Goal: Transaction & Acquisition: Purchase product/service

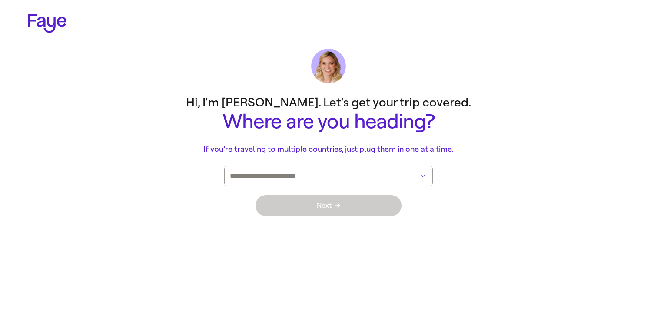
click at [306, 174] on input at bounding box center [316, 176] width 173 height 20
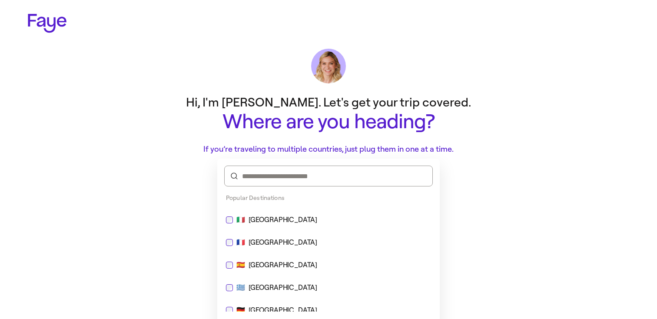
click at [289, 222] on div "🇮🇹 [GEOGRAPHIC_DATA]" at bounding box center [328, 220] width 205 height 10
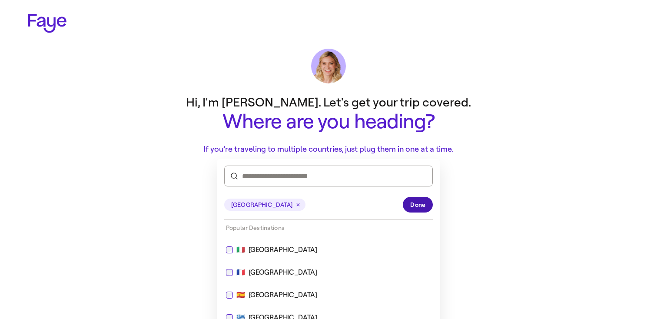
click at [412, 203] on span "Done" at bounding box center [417, 204] width 15 height 9
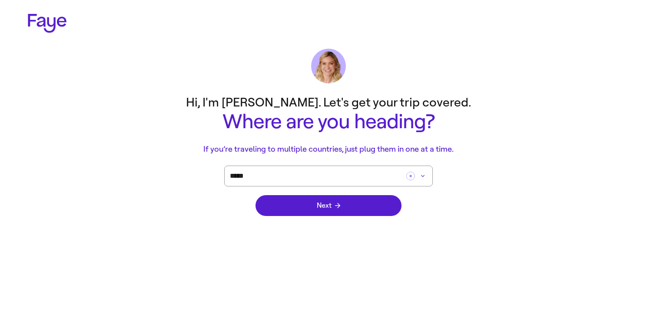
click at [371, 219] on div "Next" at bounding box center [329, 205] width 146 height 38
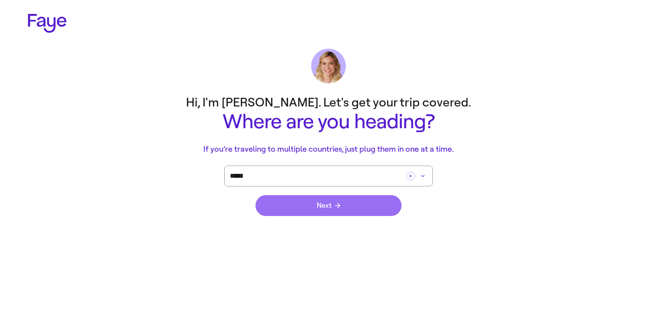
click at [373, 209] on button "Next" at bounding box center [329, 205] width 146 height 21
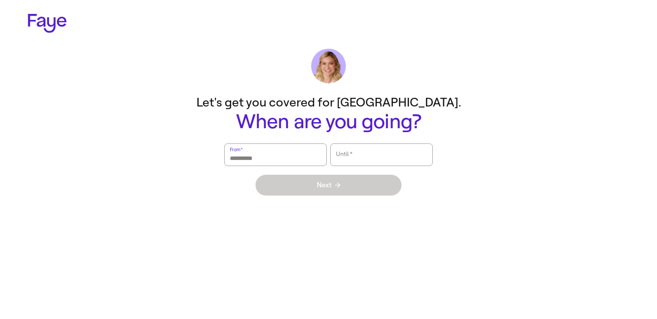
click at [292, 162] on input "From   *" at bounding box center [275, 155] width 91 height 20
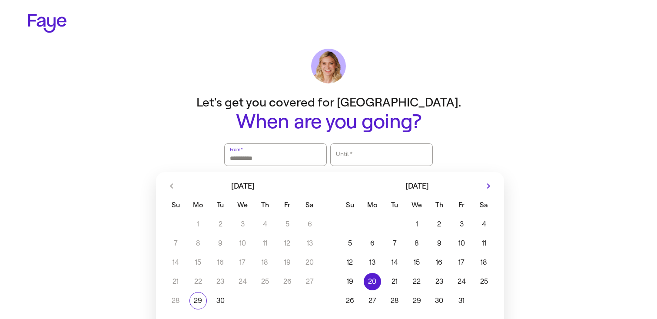
click at [373, 280] on button "20" at bounding box center [372, 281] width 22 height 17
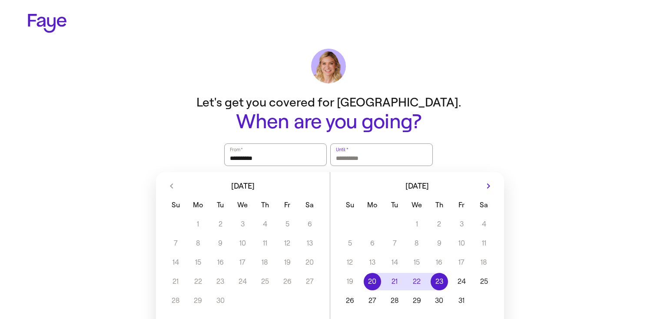
click at [447, 280] on button "23" at bounding box center [439, 281] width 22 height 17
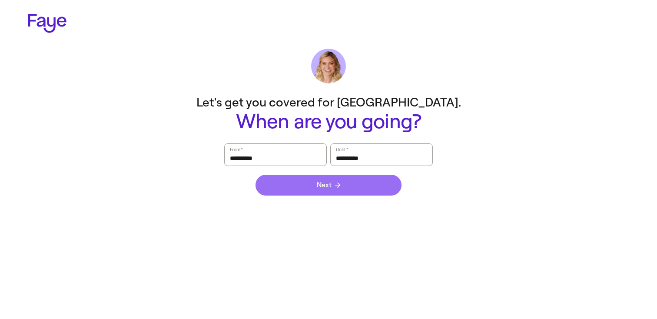
click at [340, 177] on button "Next" at bounding box center [329, 185] width 146 height 21
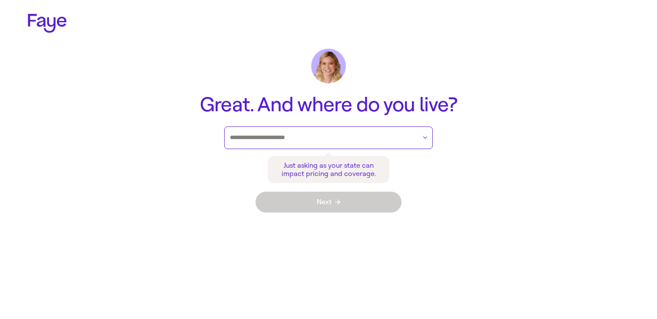
click at [319, 143] on input "text" at bounding box center [323, 137] width 186 height 13
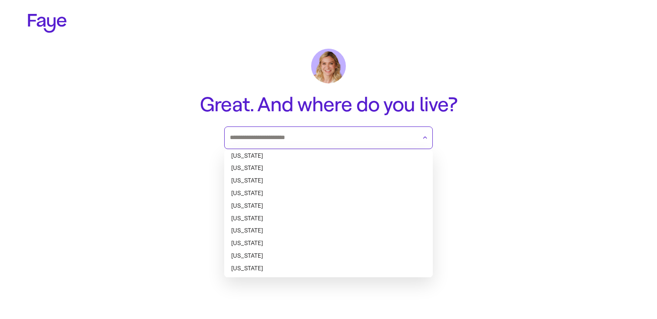
click at [313, 164] on li "Alaska" at bounding box center [328, 168] width 209 height 13
type input "******"
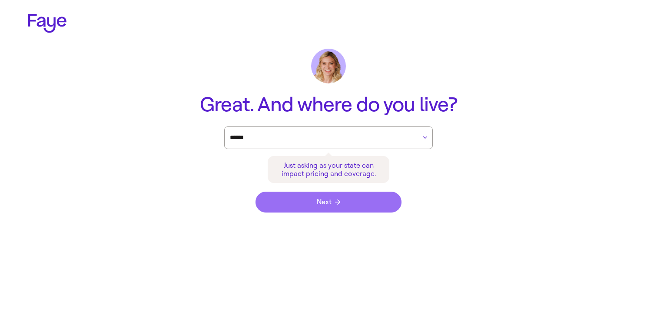
click at [327, 196] on button "Next" at bounding box center [329, 202] width 146 height 21
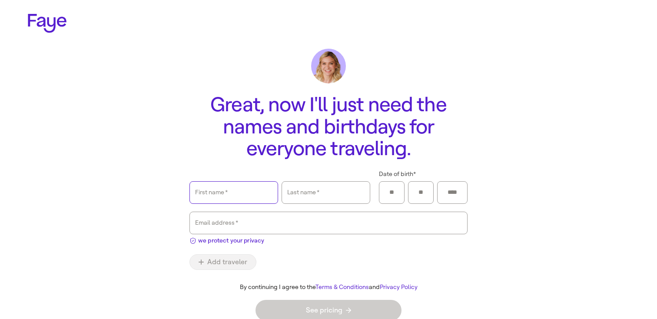
click at [251, 183] on input "First name   *" at bounding box center [233, 193] width 77 height 20
type input "****"
type input "**"
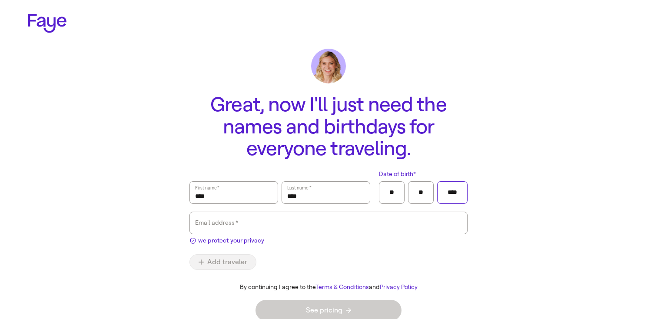
type input "****"
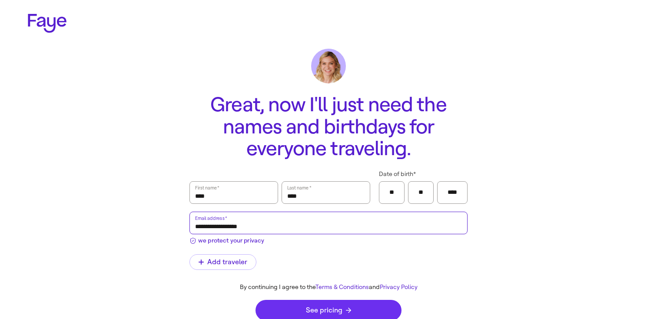
type input "**********"
click at [289, 304] on button "See pricing" at bounding box center [329, 310] width 146 height 21
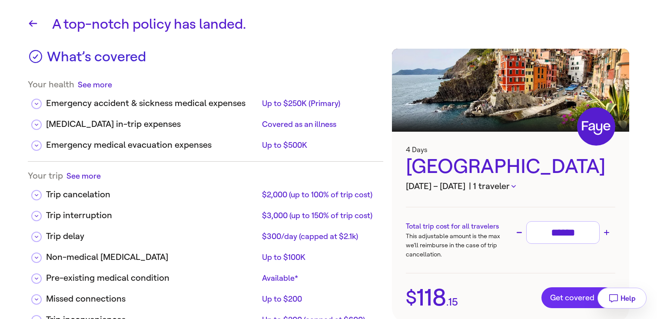
click at [569, 298] on span "Get covered" at bounding box center [578, 297] width 56 height 9
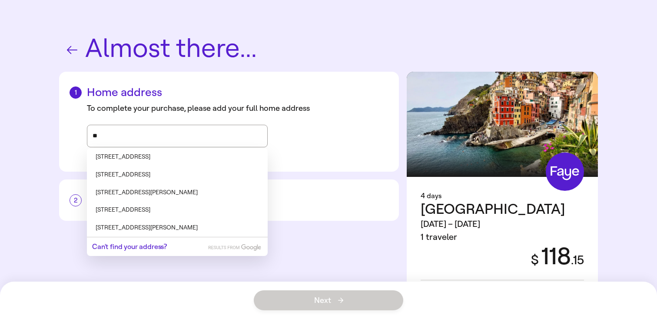
type input "*"
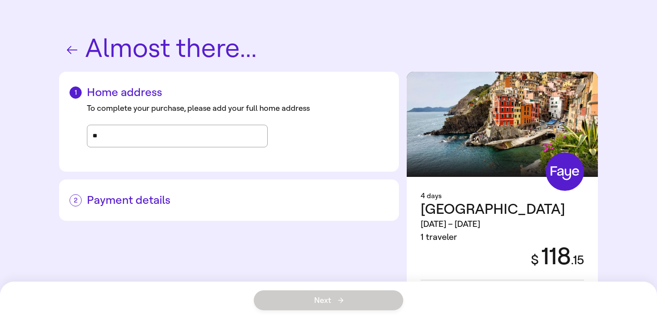
type input "***"
click at [115, 155] on span "Can't find your address?" at bounding box center [129, 157] width 75 height 8
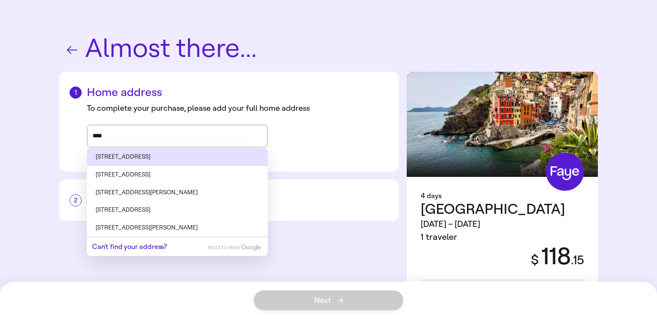
click at [110, 160] on li "[STREET_ADDRESS]" at bounding box center [177, 157] width 181 height 18
type input "**********"
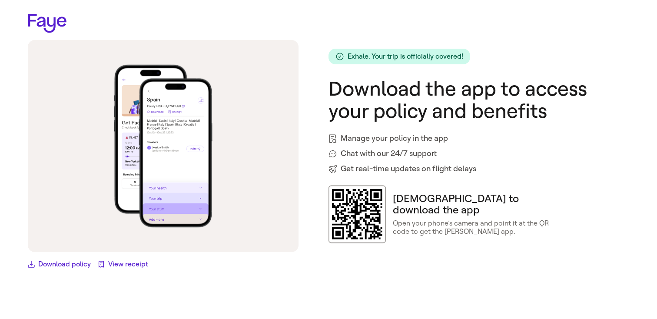
click at [141, 260] on link "View receipt" at bounding box center [123, 264] width 50 height 10
click at [65, 268] on link "Download policy" at bounding box center [59, 264] width 63 height 10
click at [56, 20] on icon at bounding box center [47, 23] width 39 height 19
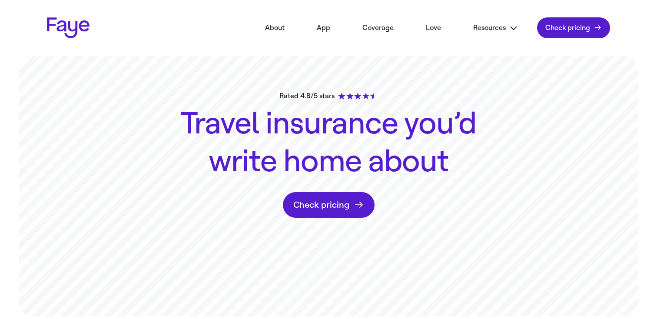
click at [56, 20] on link "Faye Logo" at bounding box center [68, 27] width 43 height 21
click at [591, 25] on link "Check pricing" at bounding box center [573, 27] width 73 height 21
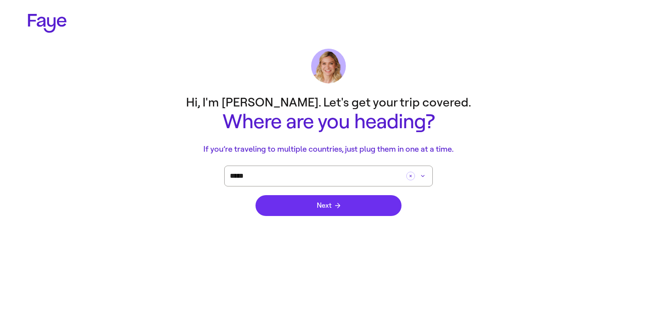
click at [339, 208] on span "Next" at bounding box center [328, 205] width 23 height 7
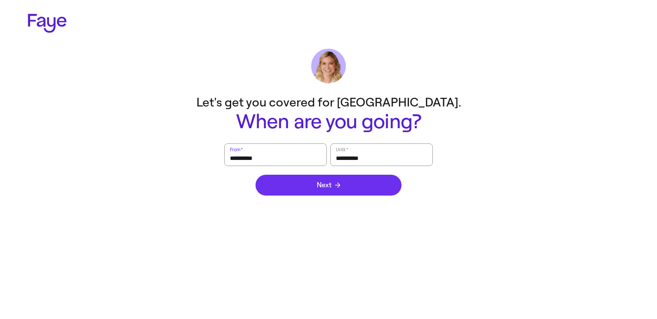
click at [346, 189] on button "Next" at bounding box center [329, 185] width 146 height 21
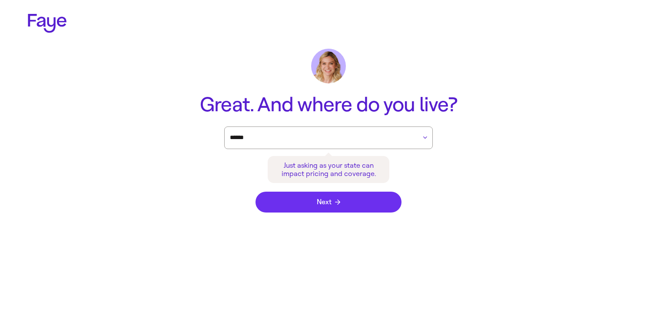
click at [347, 211] on button "Next" at bounding box center [329, 202] width 146 height 21
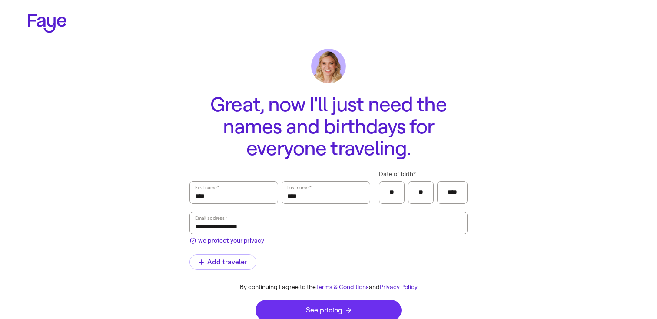
click at [360, 305] on button "See pricing" at bounding box center [329, 310] width 146 height 21
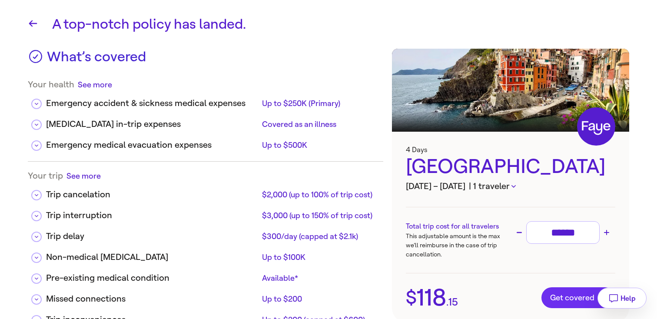
click at [544, 295] on button "Get covered" at bounding box center [579, 297] width 74 height 21
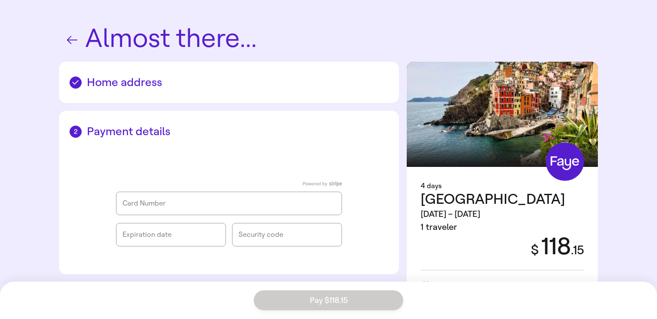
scroll to position [10, 0]
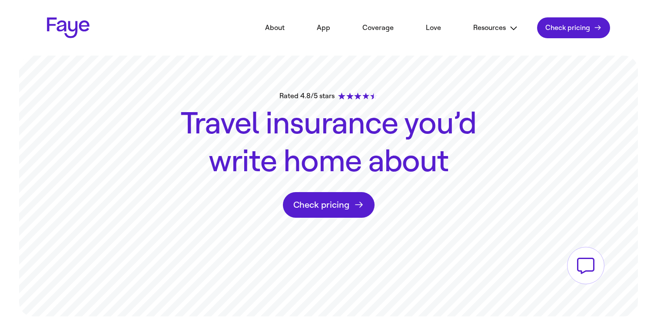
click at [594, 26] on link "Check pricing" at bounding box center [573, 27] width 73 height 21
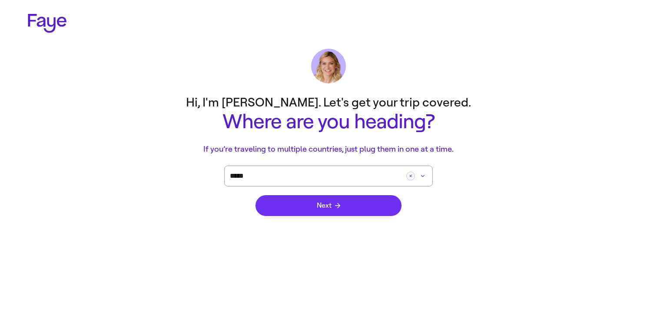
click at [361, 201] on button "Next" at bounding box center [329, 205] width 146 height 21
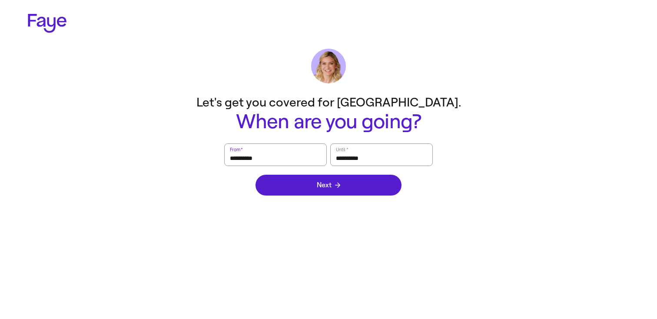
click at [361, 201] on div "Next" at bounding box center [329, 185] width 146 height 38
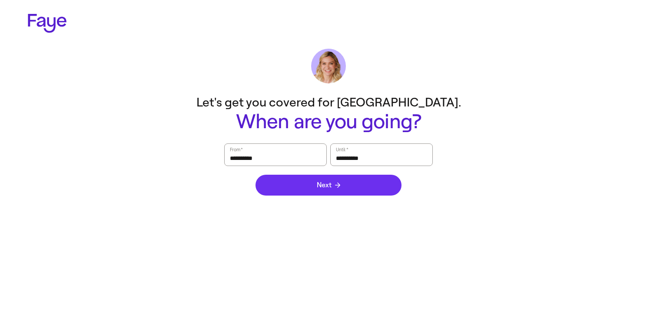
click at [368, 183] on button "Next" at bounding box center [329, 185] width 146 height 21
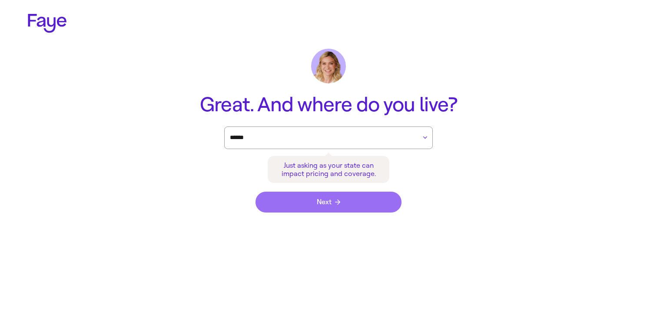
click at [367, 203] on button "Next" at bounding box center [329, 202] width 146 height 21
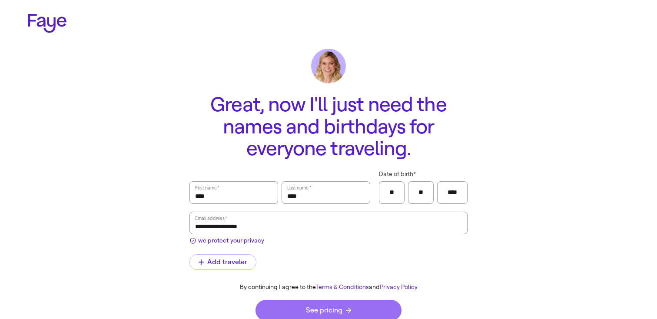
click at [367, 303] on button "See pricing" at bounding box center [329, 310] width 146 height 21
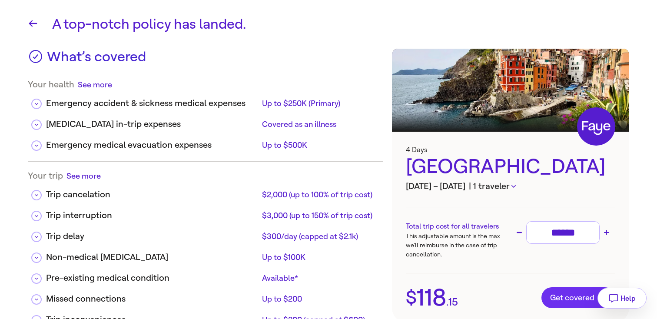
click at [579, 299] on span "Get covered" at bounding box center [578, 297] width 56 height 9
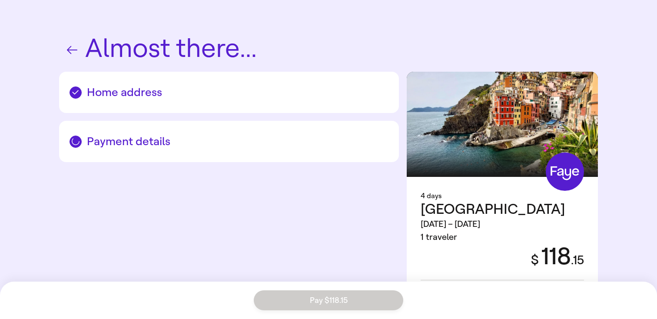
click at [605, 138] on div "**********" at bounding box center [329, 179] width 626 height 359
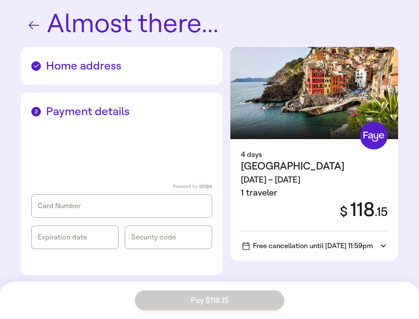
scroll to position [26, 0]
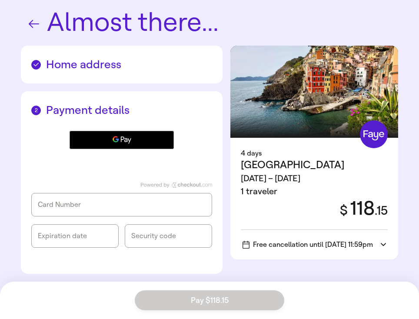
scroll to position [26, 0]
click at [166, 140] on button "Google Pay" at bounding box center [122, 140] width 104 height 18
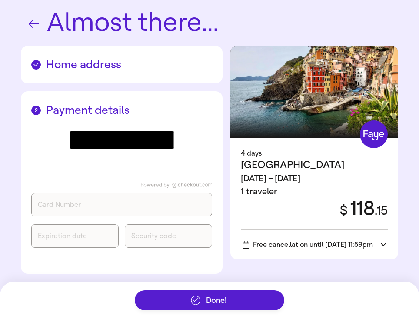
scroll to position [0, 0]
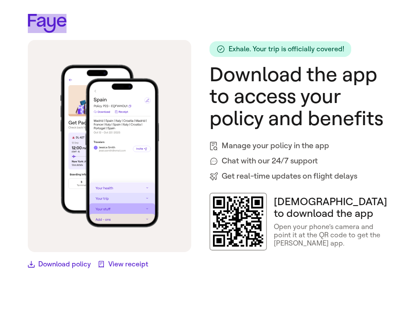
click at [60, 22] on icon at bounding box center [47, 23] width 39 height 19
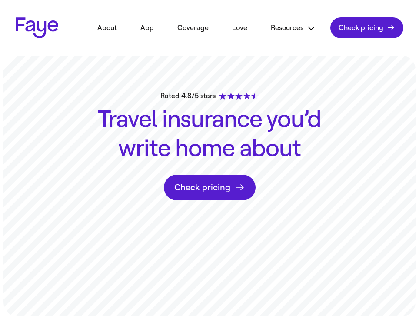
click at [179, 174] on div "Rated 4.8/5 stars Travel insurance you’d write home about Check pricing" at bounding box center [209, 186] width 419 height 261
click at [179, 187] on link "Check pricing" at bounding box center [210, 188] width 92 height 26
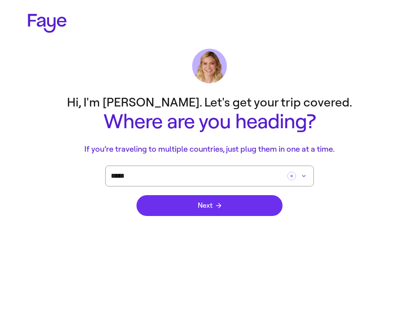
click at [198, 207] on span "Next" at bounding box center [209, 205] width 23 height 7
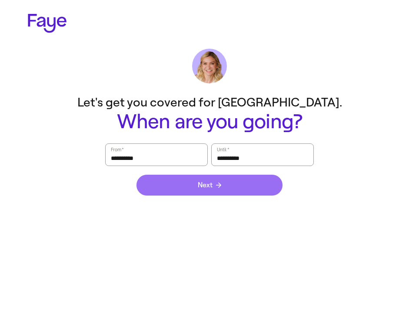
click at [198, 191] on button "Next" at bounding box center [209, 185] width 146 height 21
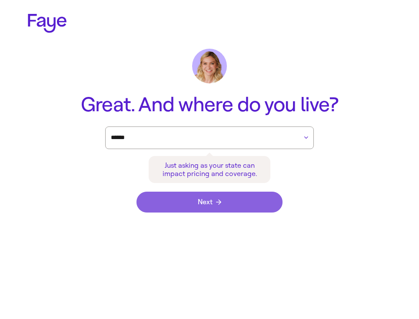
click at [198, 192] on button "Next" at bounding box center [209, 202] width 146 height 21
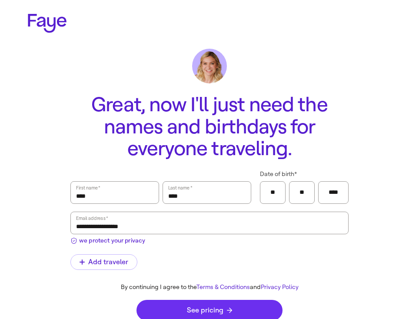
click at [209, 307] on span "See pricing" at bounding box center [209, 310] width 45 height 7
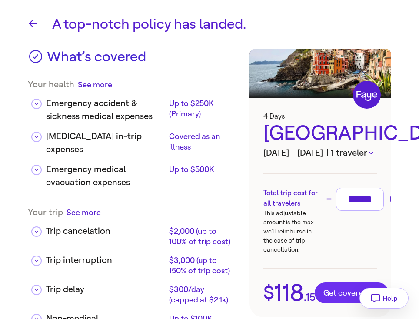
click at [325, 297] on span "Get covered" at bounding box center [351, 293] width 56 height 9
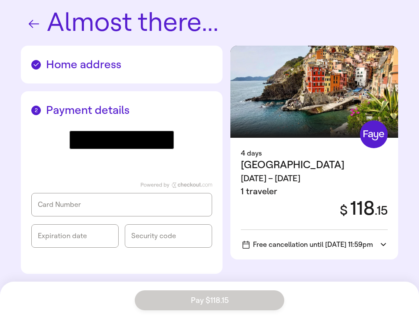
scroll to position [26, 0]
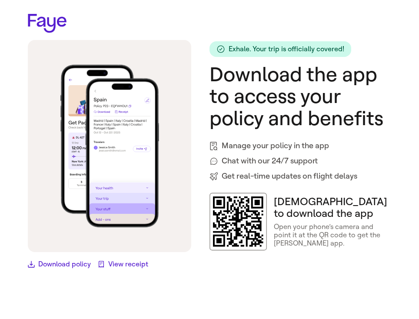
click at [53, 15] on icon at bounding box center [47, 23] width 39 height 19
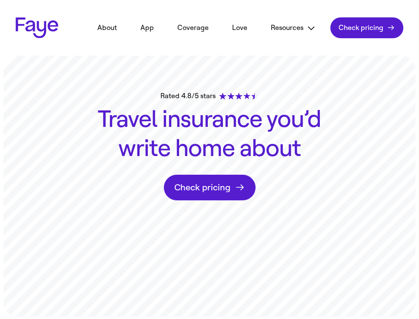
click at [383, 34] on link "Check pricing" at bounding box center [366, 27] width 73 height 21
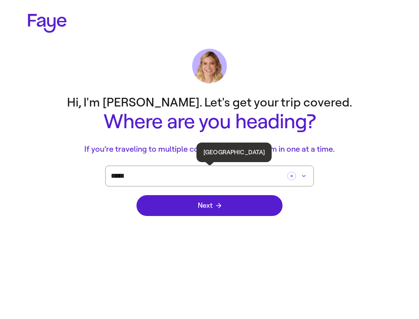
click at [259, 176] on input "*****" at bounding box center [197, 176] width 173 height 20
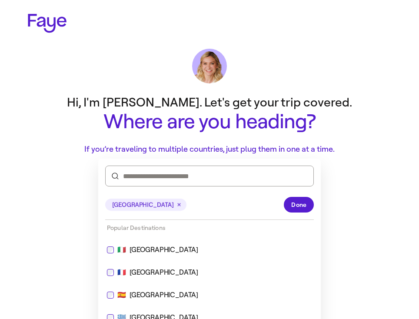
click at [176, 205] on icon "button" at bounding box center [179, 204] width 7 height 7
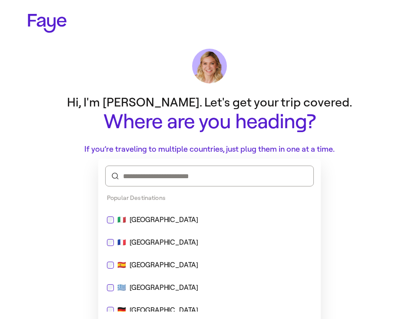
click at [147, 182] on div at bounding box center [209, 176] width 209 height 21
click at [153, 173] on input at bounding box center [209, 176] width 173 height 10
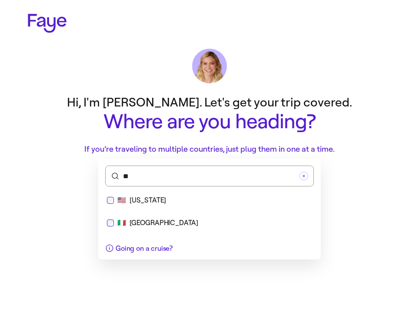
type input "***"
click at [156, 202] on div "🇺🇸 Florida" at bounding box center [209, 200] width 205 height 10
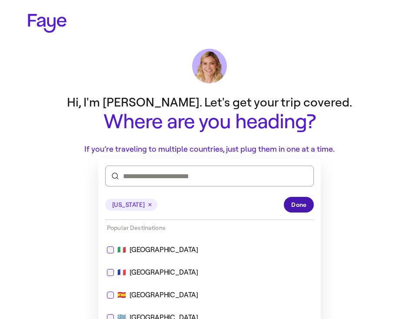
click at [297, 199] on button "Done" at bounding box center [299, 205] width 30 height 16
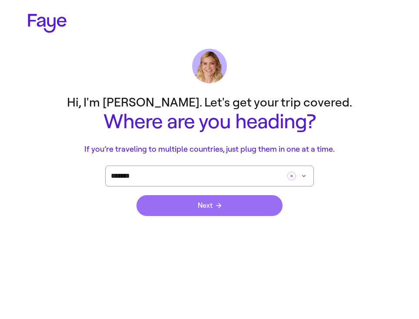
click at [250, 209] on button "Next" at bounding box center [209, 205] width 146 height 21
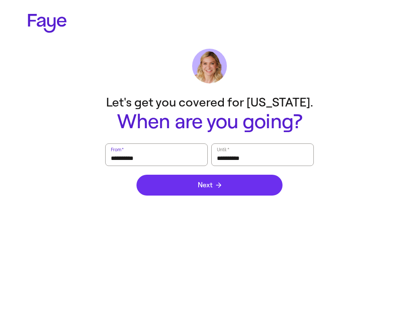
click at [239, 194] on button "Next" at bounding box center [209, 185] width 146 height 21
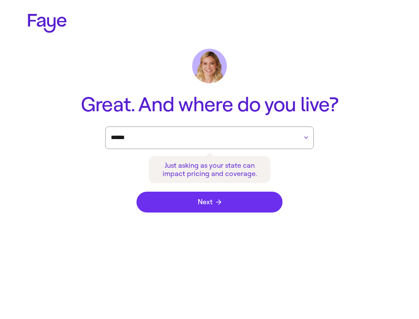
click at [238, 203] on button "Next" at bounding box center [209, 202] width 146 height 21
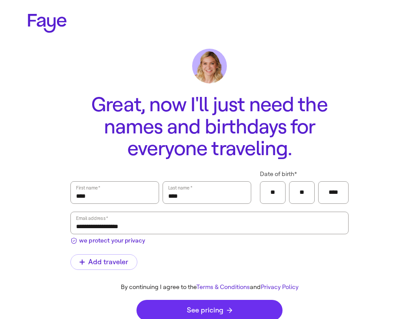
click at [243, 309] on button "See pricing" at bounding box center [209, 310] width 146 height 21
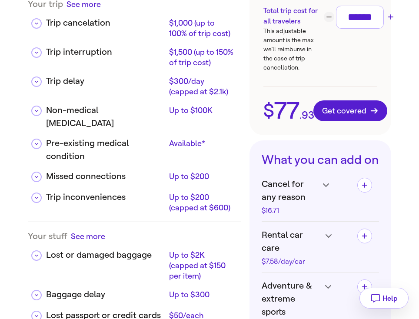
scroll to position [163, 0]
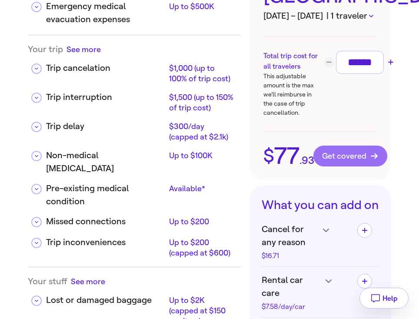
click at [342, 152] on span "Get covered" at bounding box center [350, 156] width 56 height 9
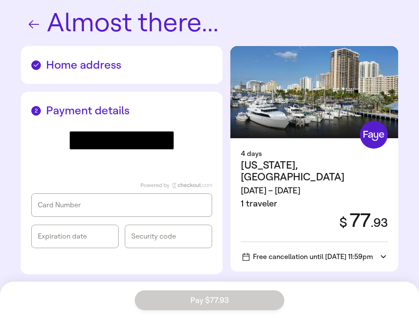
scroll to position [26, 0]
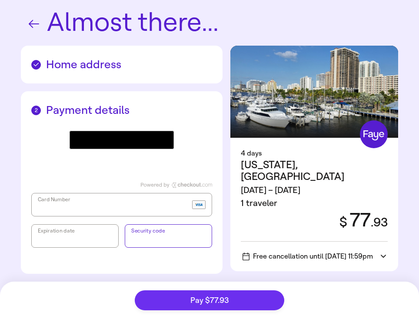
click at [165, 302] on button "Pay $77.93" at bounding box center [210, 300] width 150 height 20
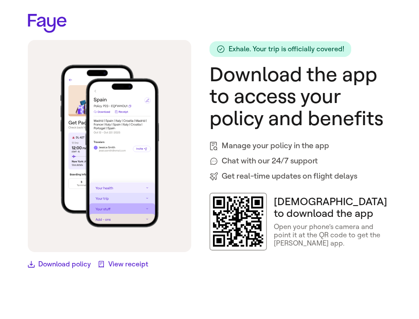
click at [49, 31] on icon at bounding box center [47, 23] width 39 height 19
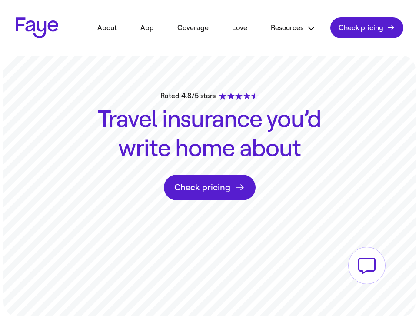
click at [383, 36] on link "Check pricing" at bounding box center [366, 27] width 73 height 21
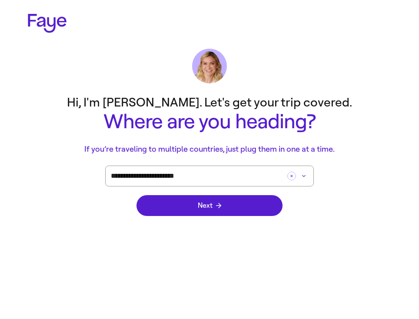
click at [266, 216] on div "Next" at bounding box center [209, 205] width 146 height 38
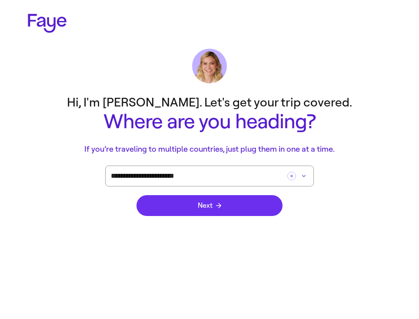
click at [266, 212] on button "Next" at bounding box center [209, 205] width 146 height 21
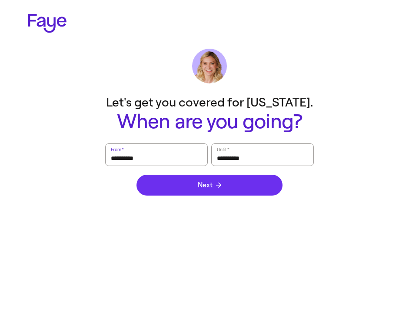
click at [267, 175] on button "Next" at bounding box center [209, 185] width 146 height 21
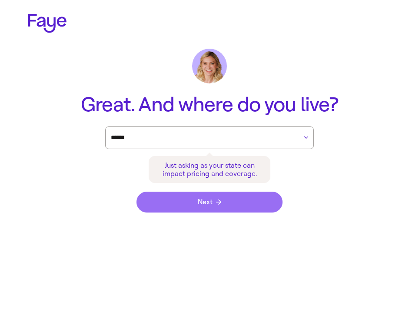
click at [270, 204] on button "Next" at bounding box center [209, 202] width 146 height 21
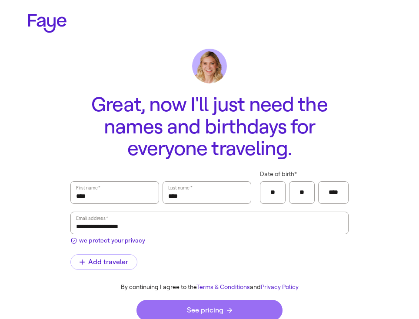
click at [267, 308] on button "See pricing" at bounding box center [209, 310] width 146 height 21
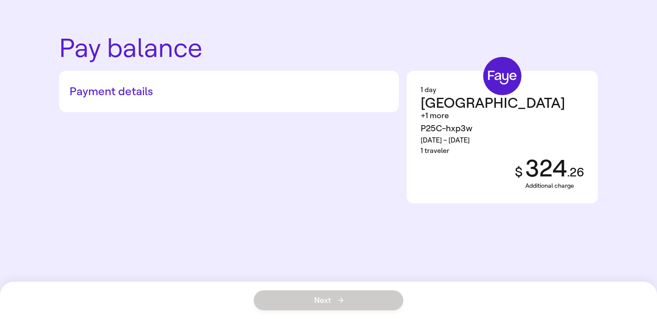
click at [96, 130] on div "Payment details 1 day [GEOGRAPHIC_DATA] +1 more P25C-hxp3w [DATE] – [DATE] 1 tr…" at bounding box center [328, 137] width 539 height 133
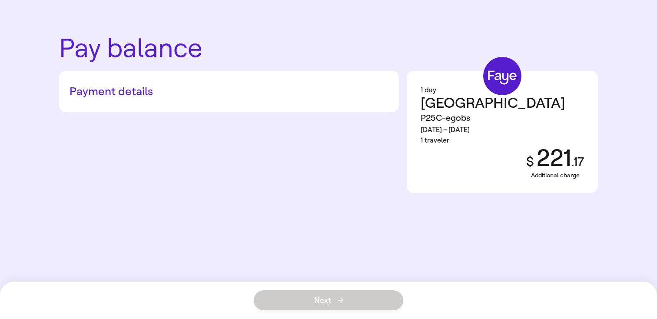
click at [149, 83] on div "Payment details Card Number Expiration date Security code" at bounding box center [229, 91] width 340 height 41
click at [149, 86] on h2 "Payment details" at bounding box center [229, 91] width 319 height 13
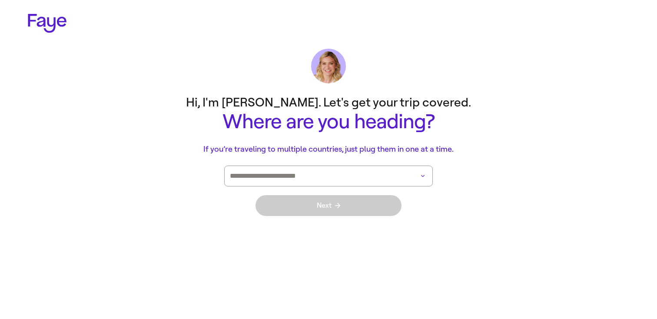
click at [319, 179] on input at bounding box center [316, 176] width 173 height 20
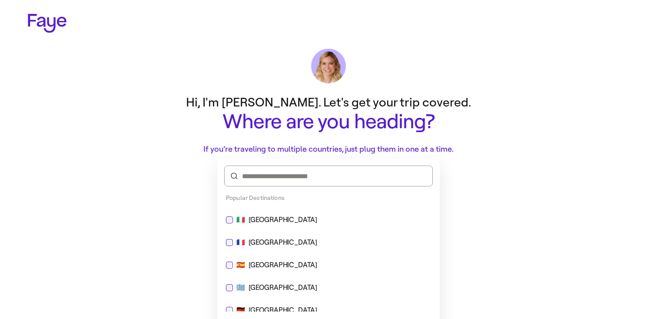
click at [278, 226] on div "🇮🇹 Italy" at bounding box center [329, 219] width 216 height 21
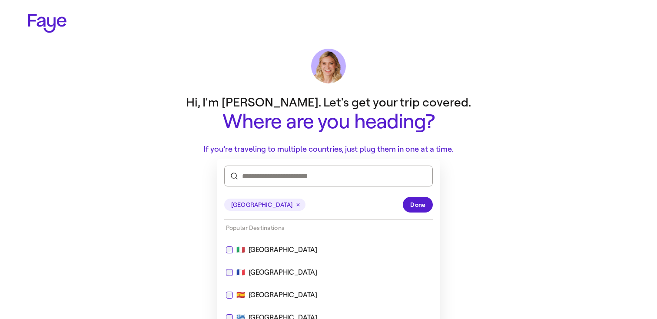
click at [271, 270] on div "🇫🇷 France" at bounding box center [328, 272] width 205 height 10
type input "**********"
click at [424, 209] on button "Done" at bounding box center [418, 205] width 30 height 16
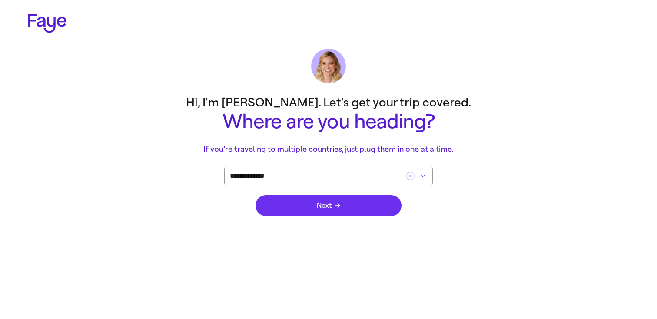
click at [368, 209] on button "Next" at bounding box center [329, 205] width 146 height 21
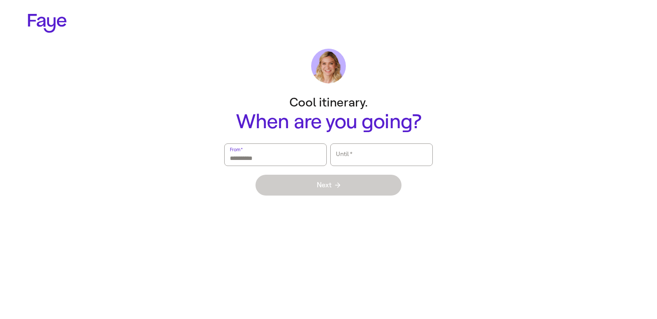
click at [238, 168] on form "From   * Until   * Next" at bounding box center [328, 173] width 209 height 61
click at [261, 154] on input "From   *" at bounding box center [275, 155] width 91 height 20
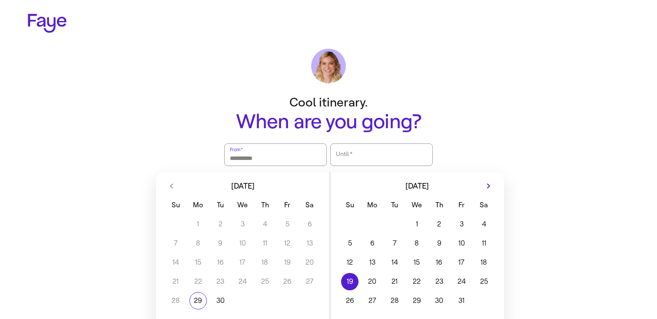
click at [358, 280] on button "19" at bounding box center [350, 281] width 22 height 17
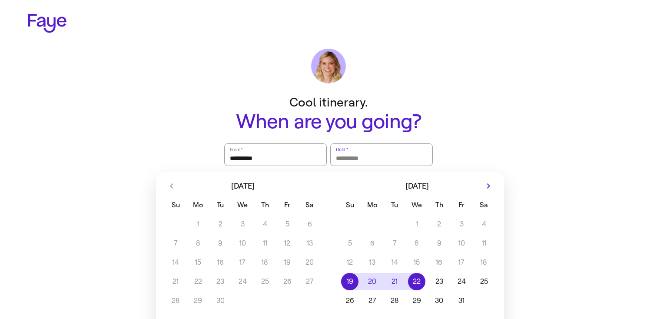
click at [415, 278] on button "22" at bounding box center [417, 281] width 22 height 17
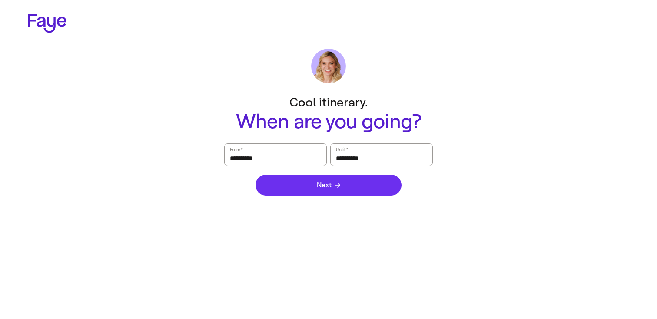
click at [384, 191] on button "Next" at bounding box center [329, 185] width 146 height 21
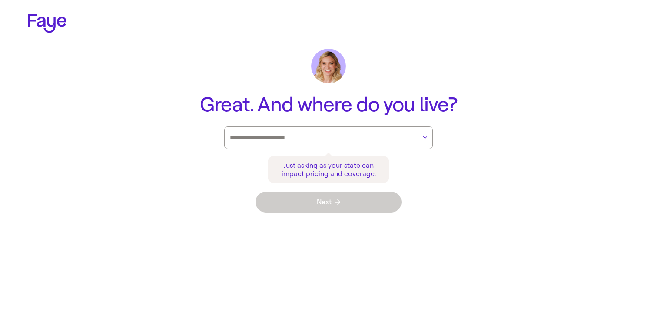
click at [305, 130] on div at bounding box center [323, 138] width 186 height 22
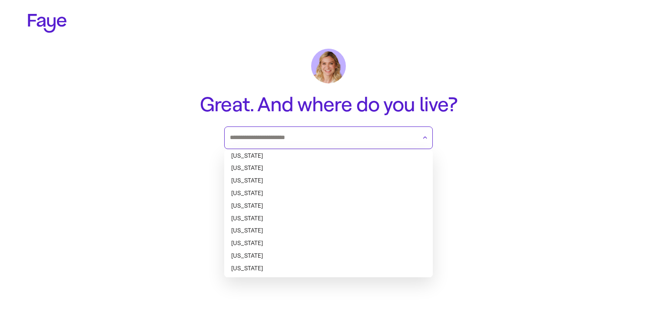
click at [281, 164] on li "Alaska" at bounding box center [328, 168] width 209 height 13
type input "******"
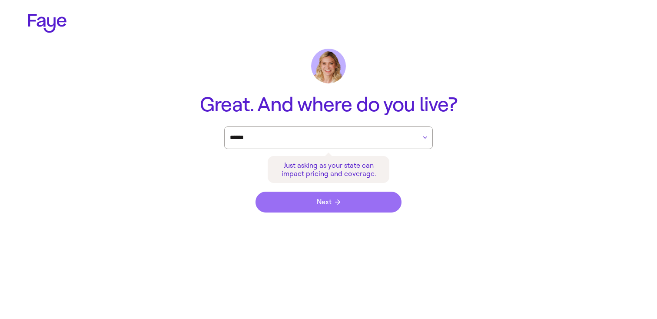
click at [330, 199] on span "Next" at bounding box center [328, 202] width 23 height 7
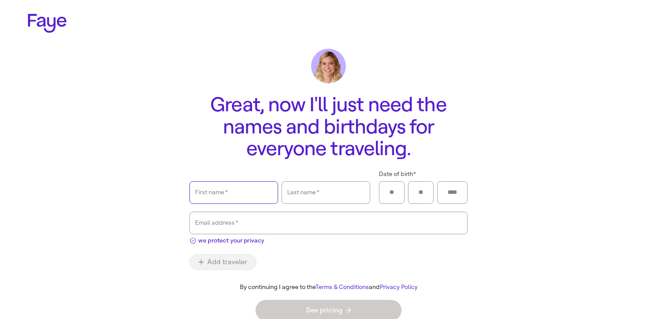
click at [241, 199] on input "First name   *" at bounding box center [233, 193] width 77 height 20
type input "*"
type input "****"
type input "*"
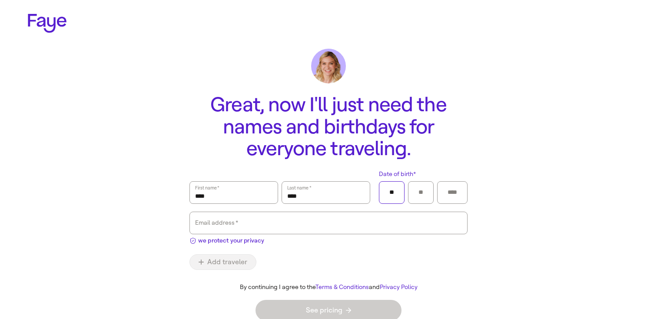
type input "**"
type input "*"
type input "****"
type input "**********"
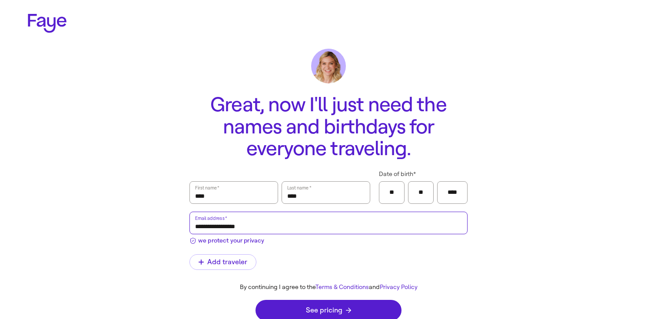
click button "submit" at bounding box center [0, 0] width 0 height 0
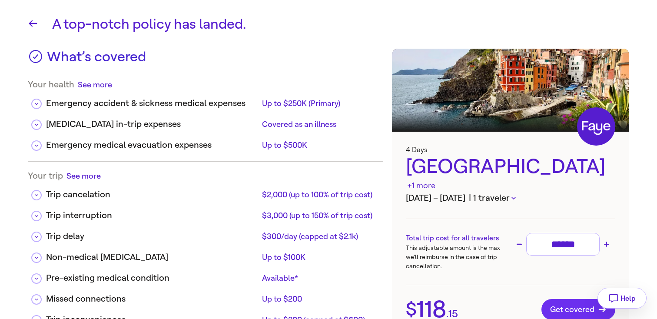
click at [573, 302] on button "Get covered" at bounding box center [579, 309] width 74 height 21
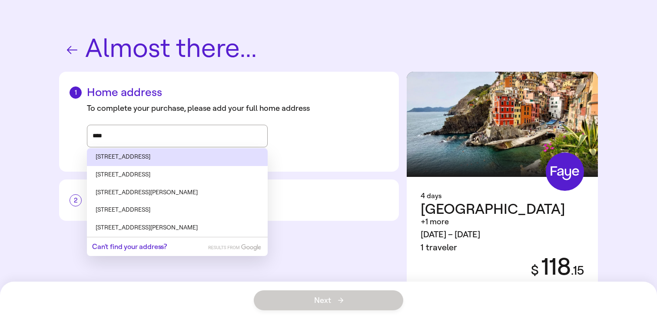
click at [116, 155] on li "4111 South Birch Cove Drive, Wasilla, AK" at bounding box center [177, 157] width 181 height 18
type input "**********"
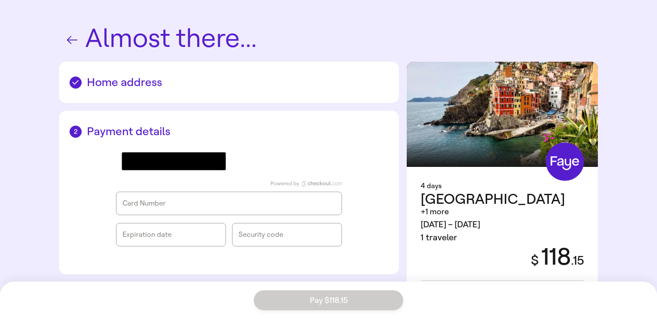
scroll to position [10, 0]
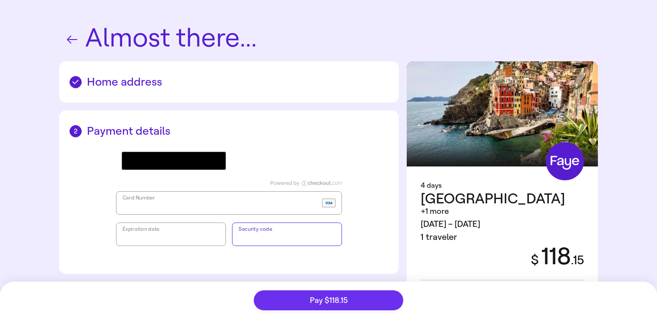
click at [268, 308] on button "Pay $118.15" at bounding box center [329, 300] width 150 height 20
